Goal: Information Seeking & Learning: Learn about a topic

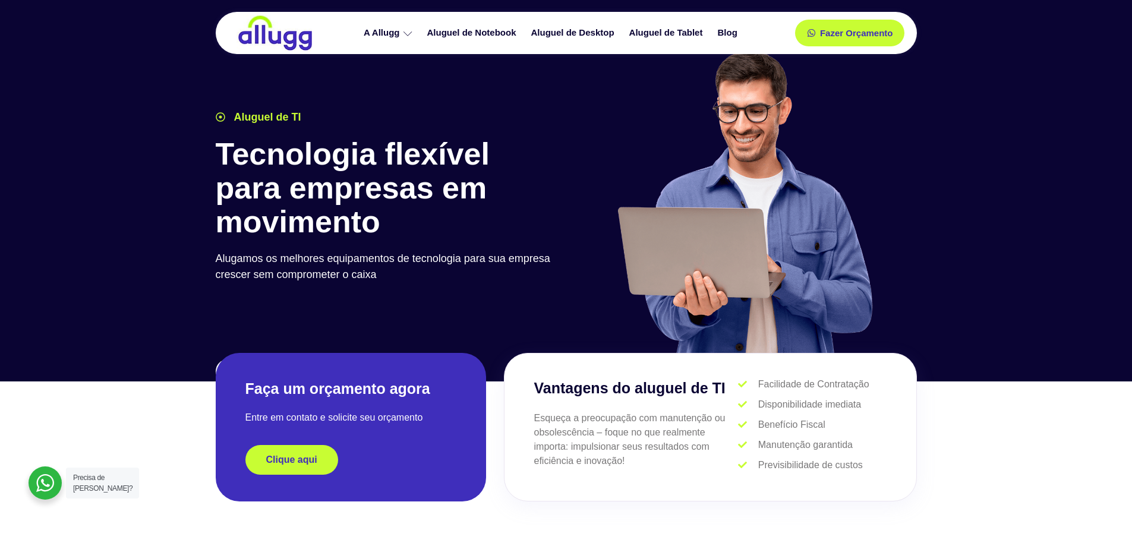
click at [541, 332] on div "Aluguel de TI Tecnologia flexível para empresas em movimento Alugamos os melhor…" at bounding box center [388, 236] width 356 height 267
click at [474, 35] on link "Aluguel de Notebook" at bounding box center [473, 33] width 104 height 21
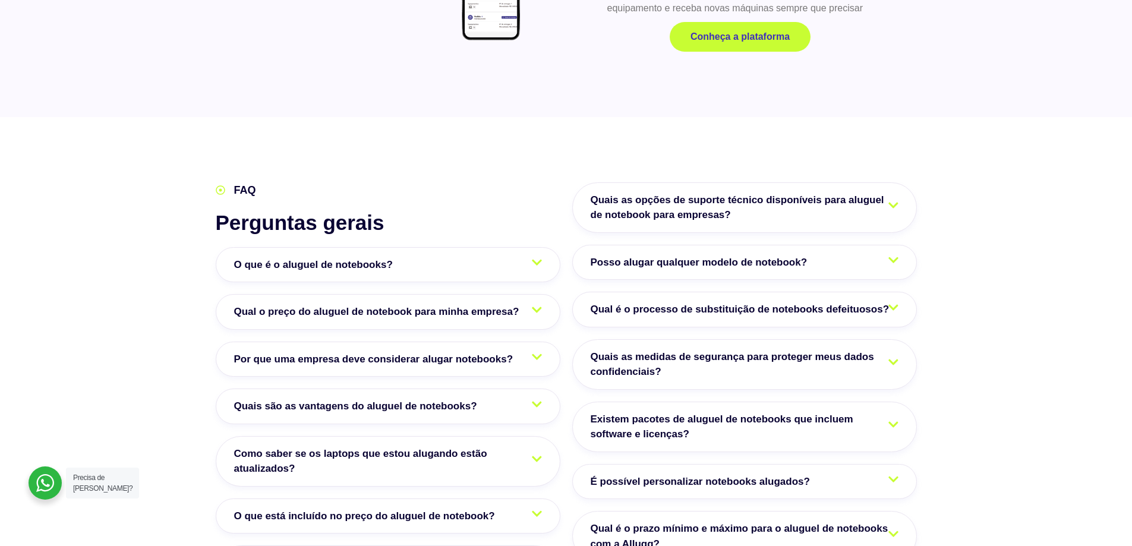
scroll to position [1842, 0]
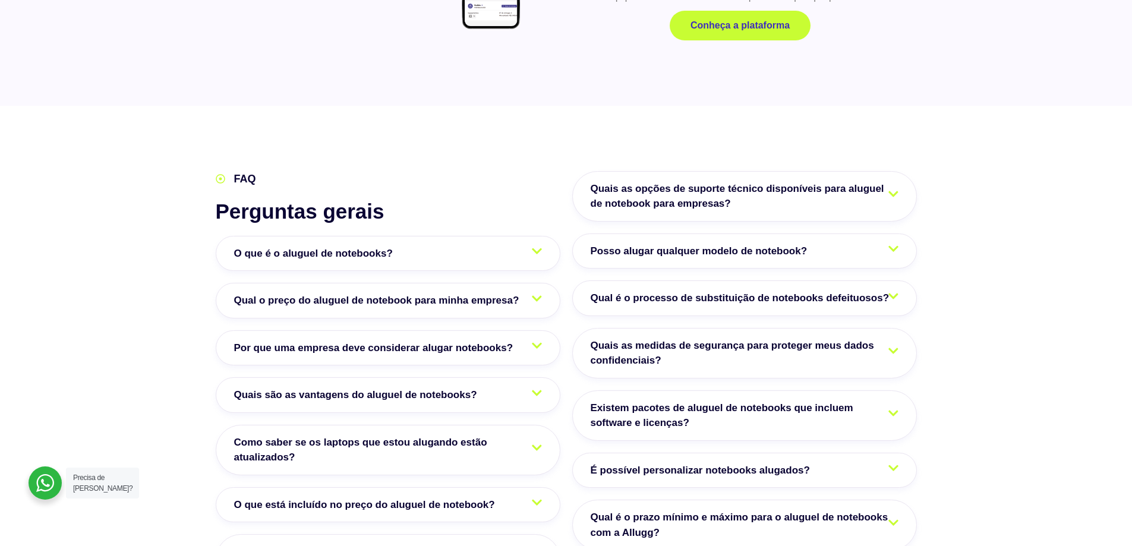
click at [390, 246] on span "O que é o aluguel de notebooks?" at bounding box center [316, 253] width 165 height 15
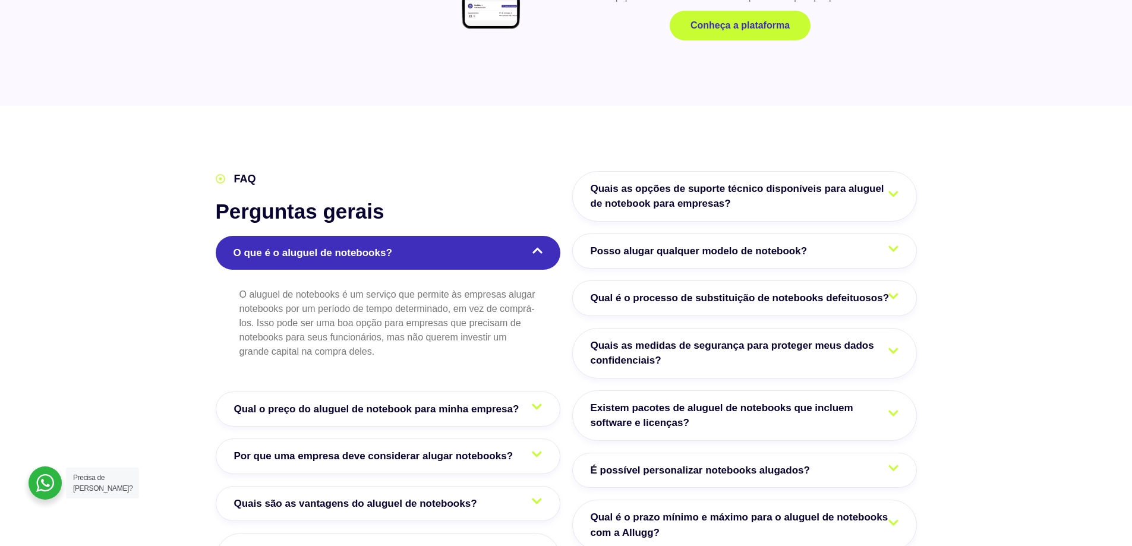
click at [396, 402] on span "Qual o preço do aluguel de notebook para minha empresa?" at bounding box center [379, 409] width 291 height 15
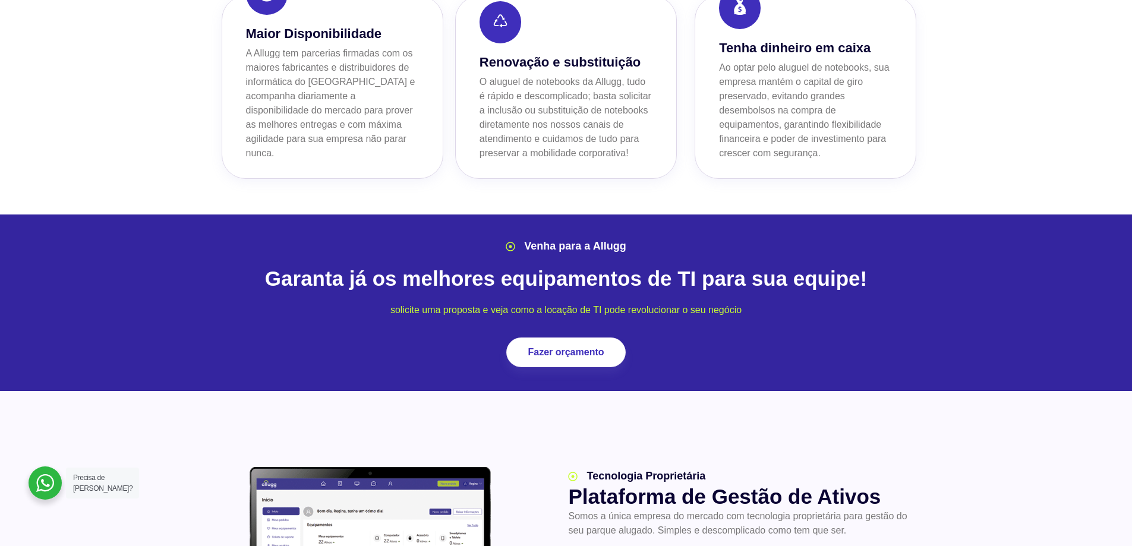
scroll to position [1129, 0]
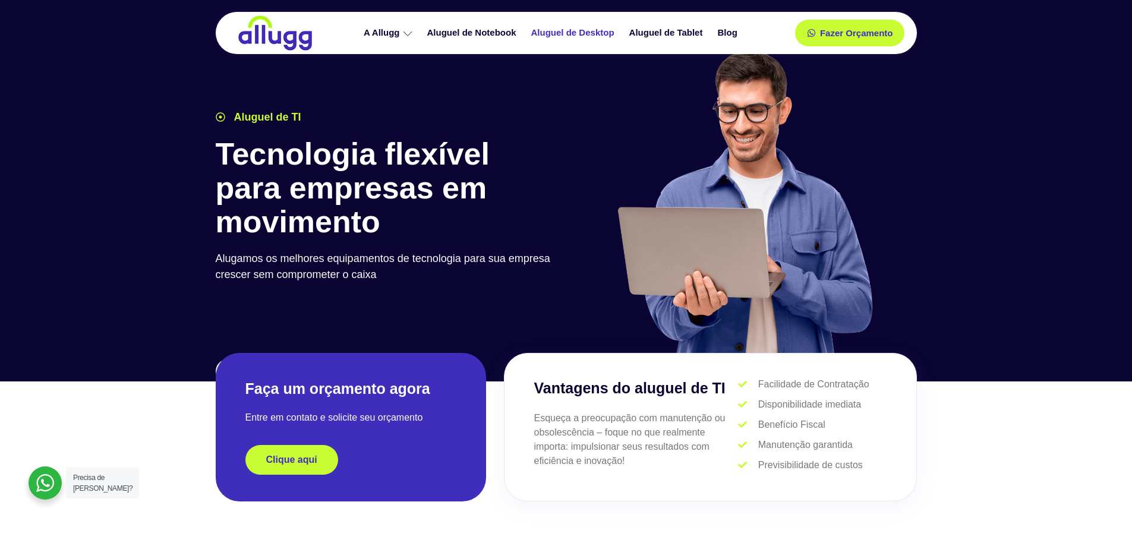
click at [590, 34] on link "Aluguel de Desktop" at bounding box center [574, 33] width 98 height 21
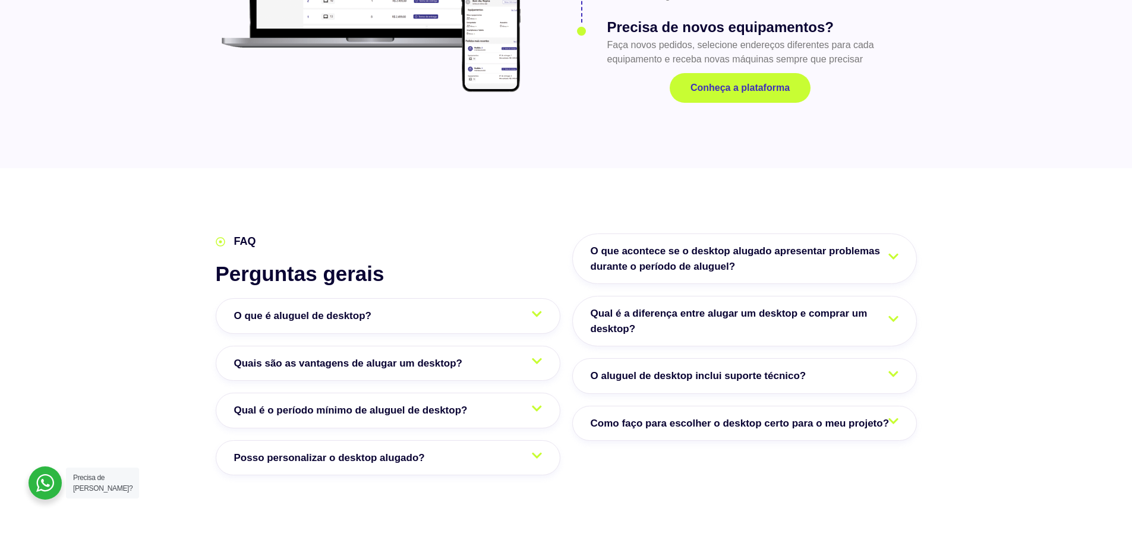
scroll to position [1782, 0]
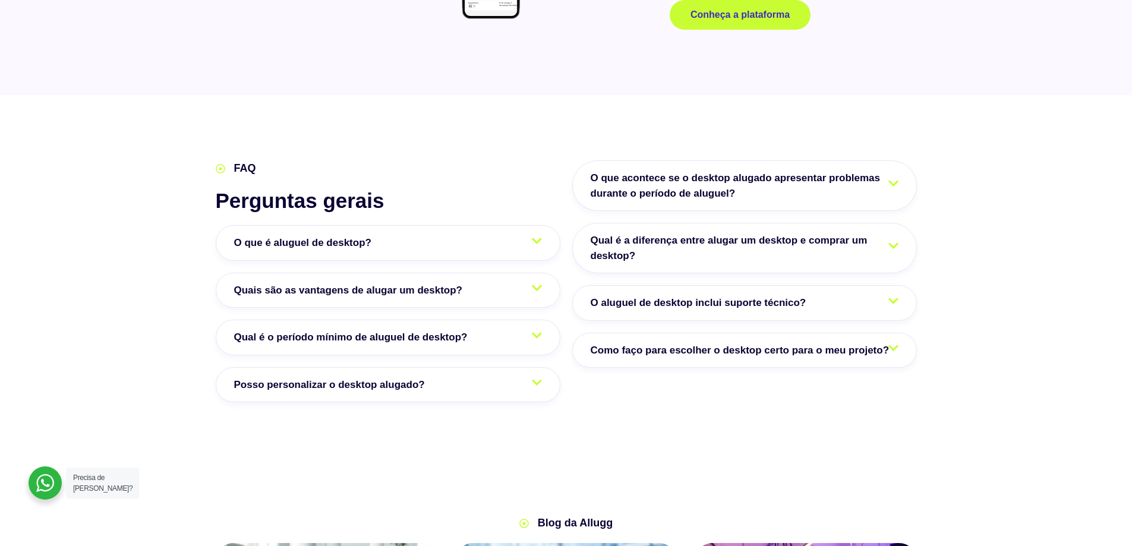
click at [624, 242] on span "Qual é a diferença entre alugar um desktop e comprar um desktop?" at bounding box center [744, 248] width 308 height 30
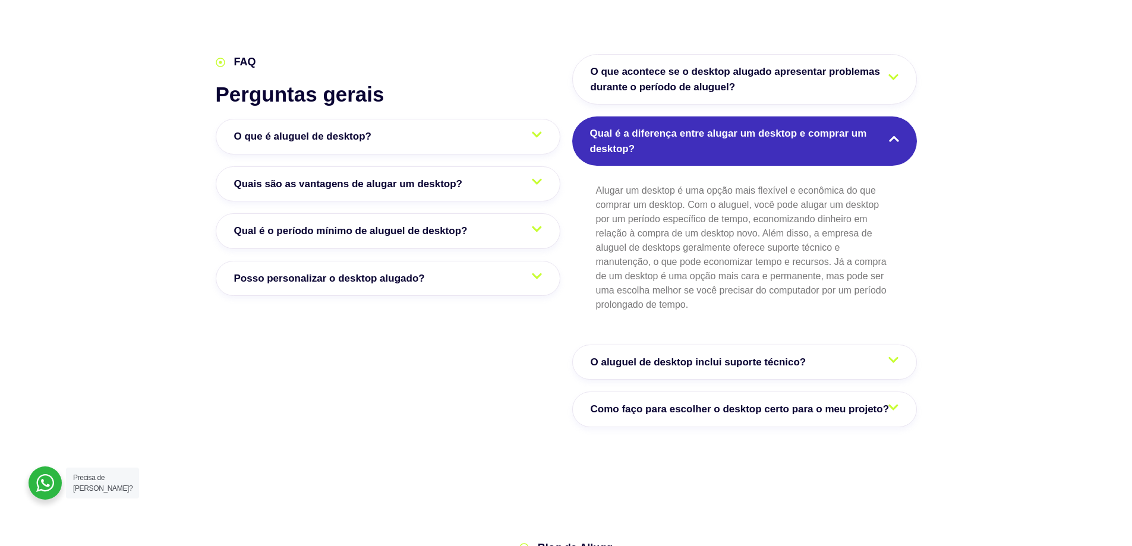
scroll to position [1901, 0]
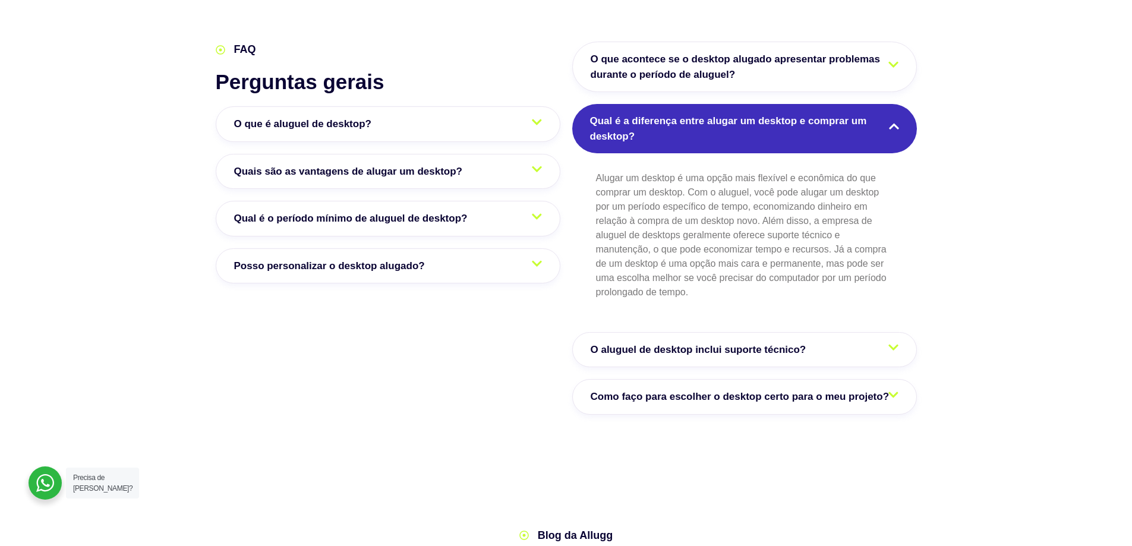
click at [621, 345] on span "O aluguel de desktop inclui suporte técnico?" at bounding box center [701, 349] width 222 height 15
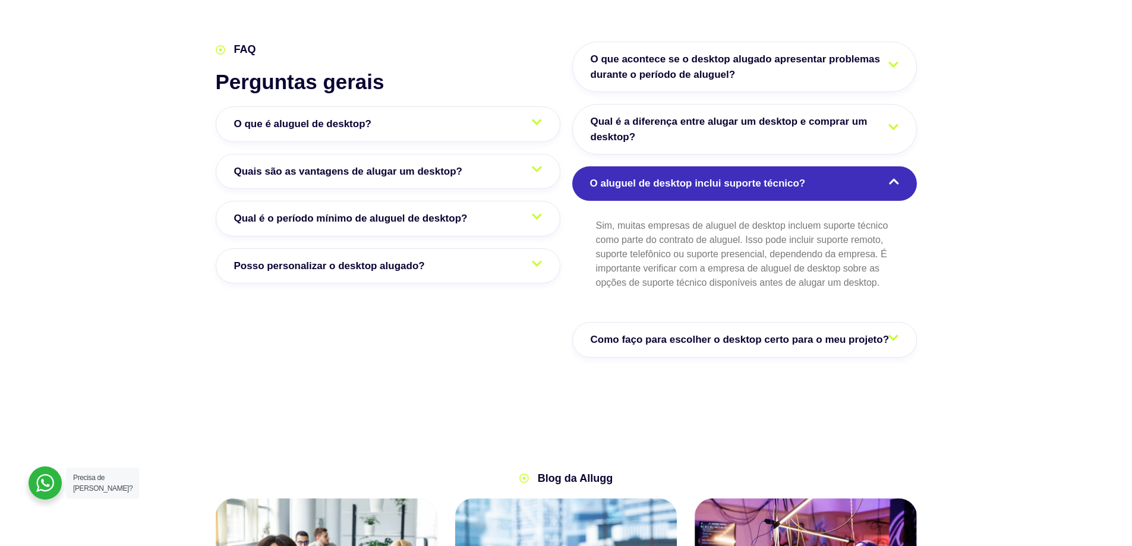
click at [621, 345] on span "Como faço para escolher o desktop certo para o meu projeto?" at bounding box center [742, 339] width 305 height 15
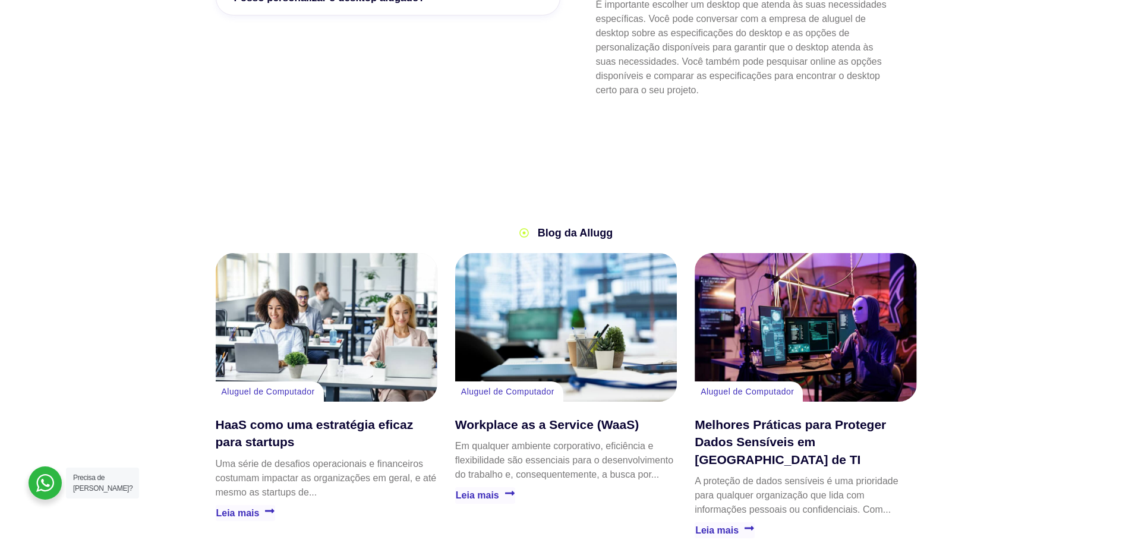
scroll to position [2317, 0]
